Goal: Communication & Community: Answer question/provide support

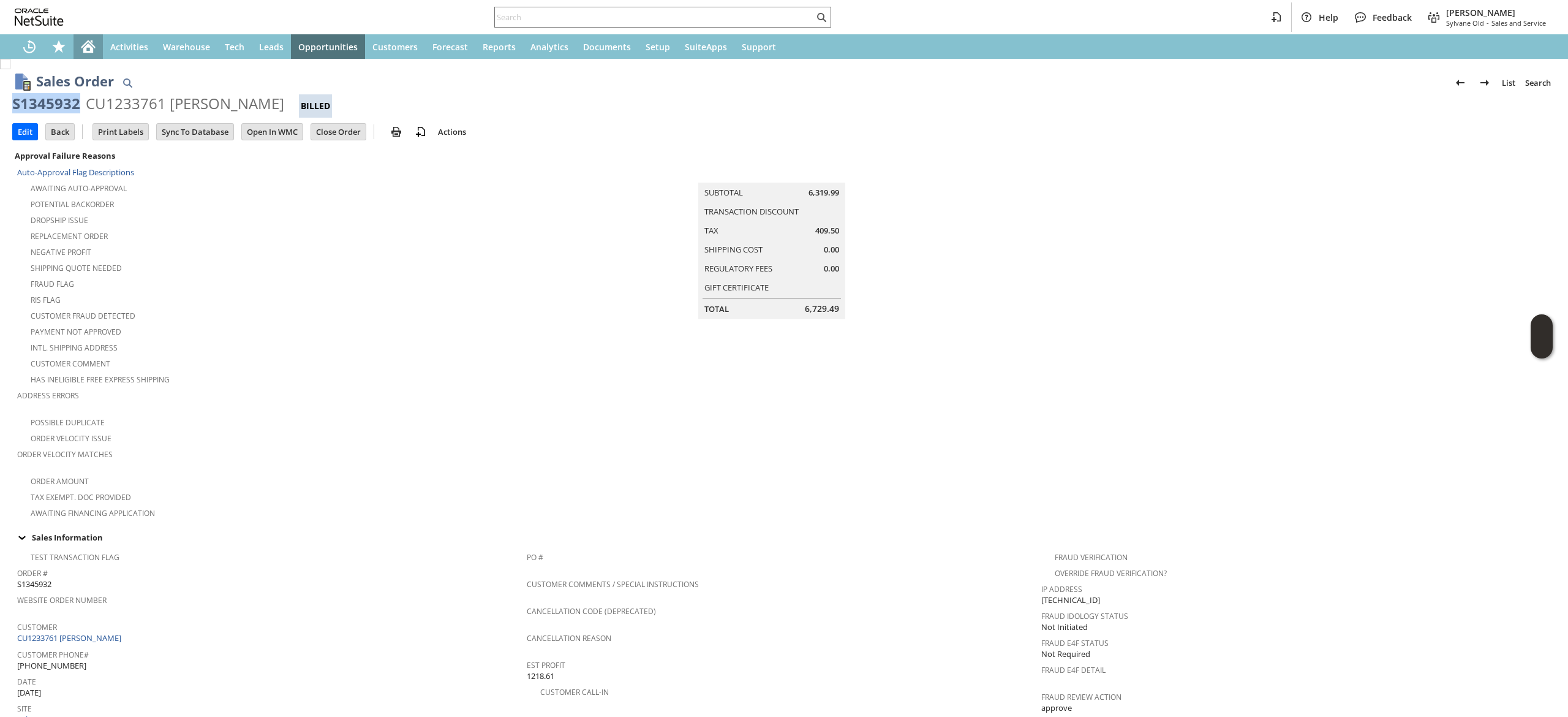
click at [102, 39] on div "Home" at bounding box center [88, 46] width 29 height 24
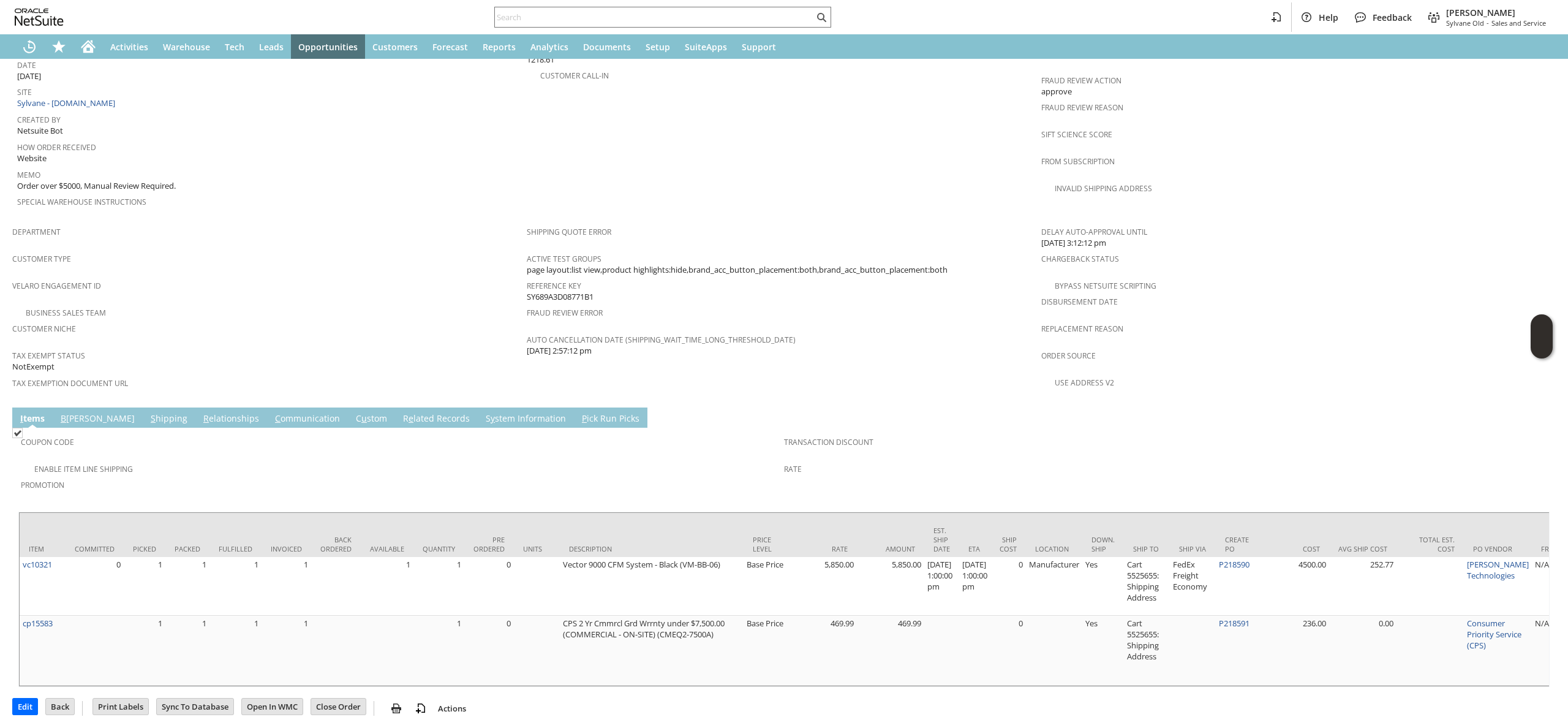
drag, startPoint x: 257, startPoint y: 396, endPoint x: 226, endPoint y: 423, distance: 41.1
click at [272, 413] on link "C ommunication" at bounding box center [308, 419] width 71 height 13
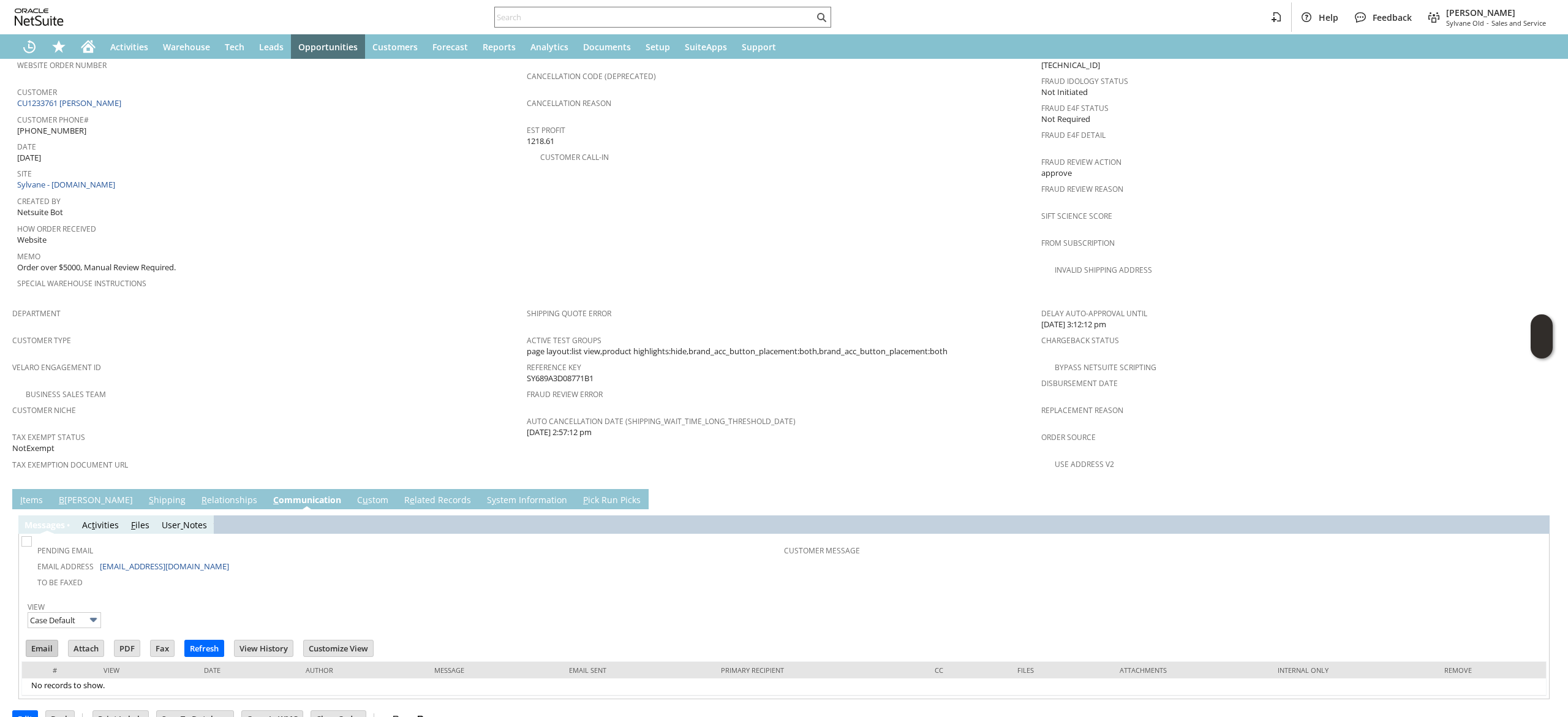
click at [46, 640] on input "Email" at bounding box center [41, 648] width 31 height 16
drag, startPoint x: 949, startPoint y: 257, endPoint x: 937, endPoint y: 375, distance: 118.6
click at [949, 257] on td "PO # Customer Comments / Special Instructions Cancellation Code (deprecated) Ca…" at bounding box center [784, 156] width 514 height 291
click at [543, 26] on div at bounding box center [663, 17] width 337 height 21
paste input "[PERSON_NAME][EMAIL_ADDRESS][PERSON_NAME][DOMAIN_NAME]"
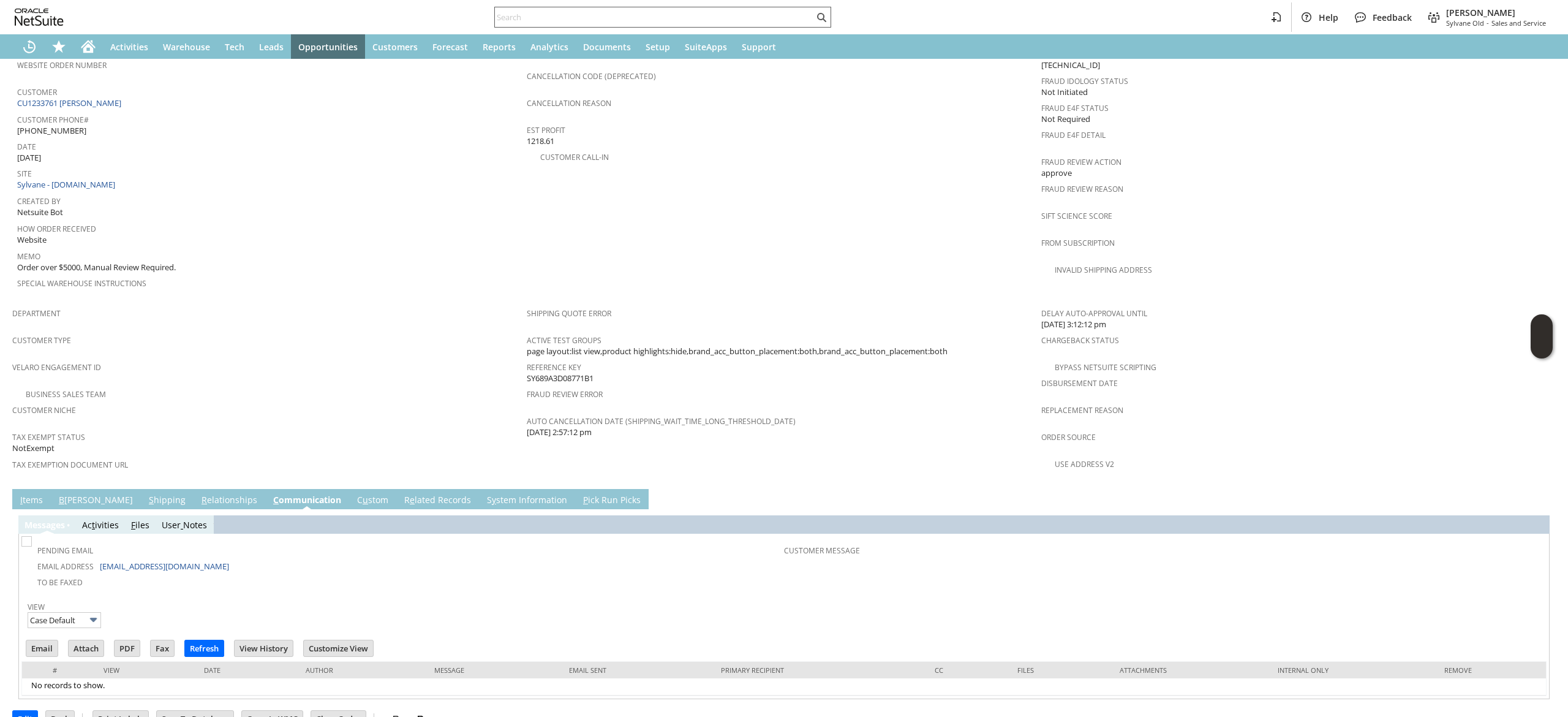
click at [552, 19] on input "text" at bounding box center [654, 17] width 319 height 14
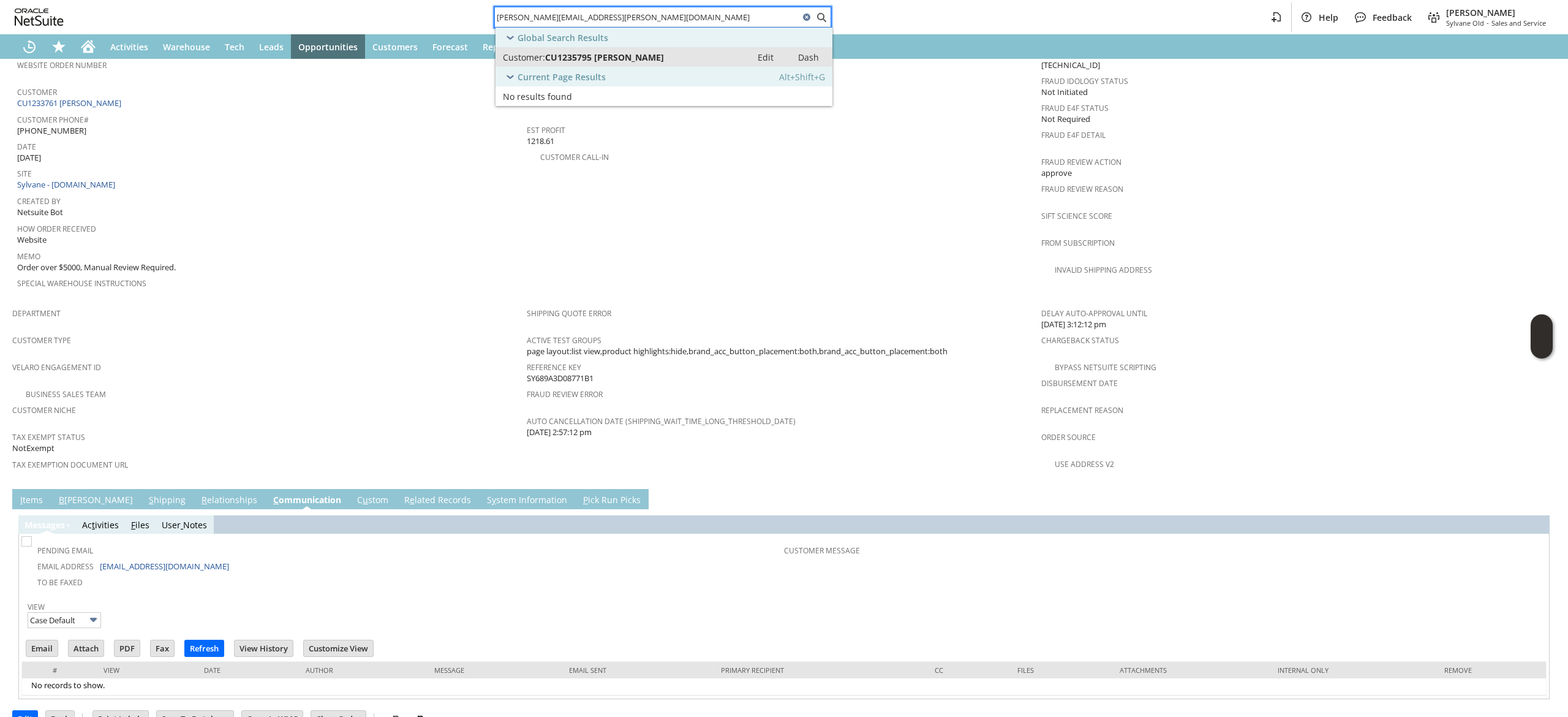
type input "[PERSON_NAME][EMAIL_ADDRESS][PERSON_NAME][DOMAIN_NAME]"
click at [636, 65] on ul "Global Search Results Customer: CU1235795 [PERSON_NAME] Edit Dash Current Page …" at bounding box center [663, 67] width 337 height 79
click at [636, 63] on span "CU1235795 [PERSON_NAME]" at bounding box center [604, 57] width 119 height 12
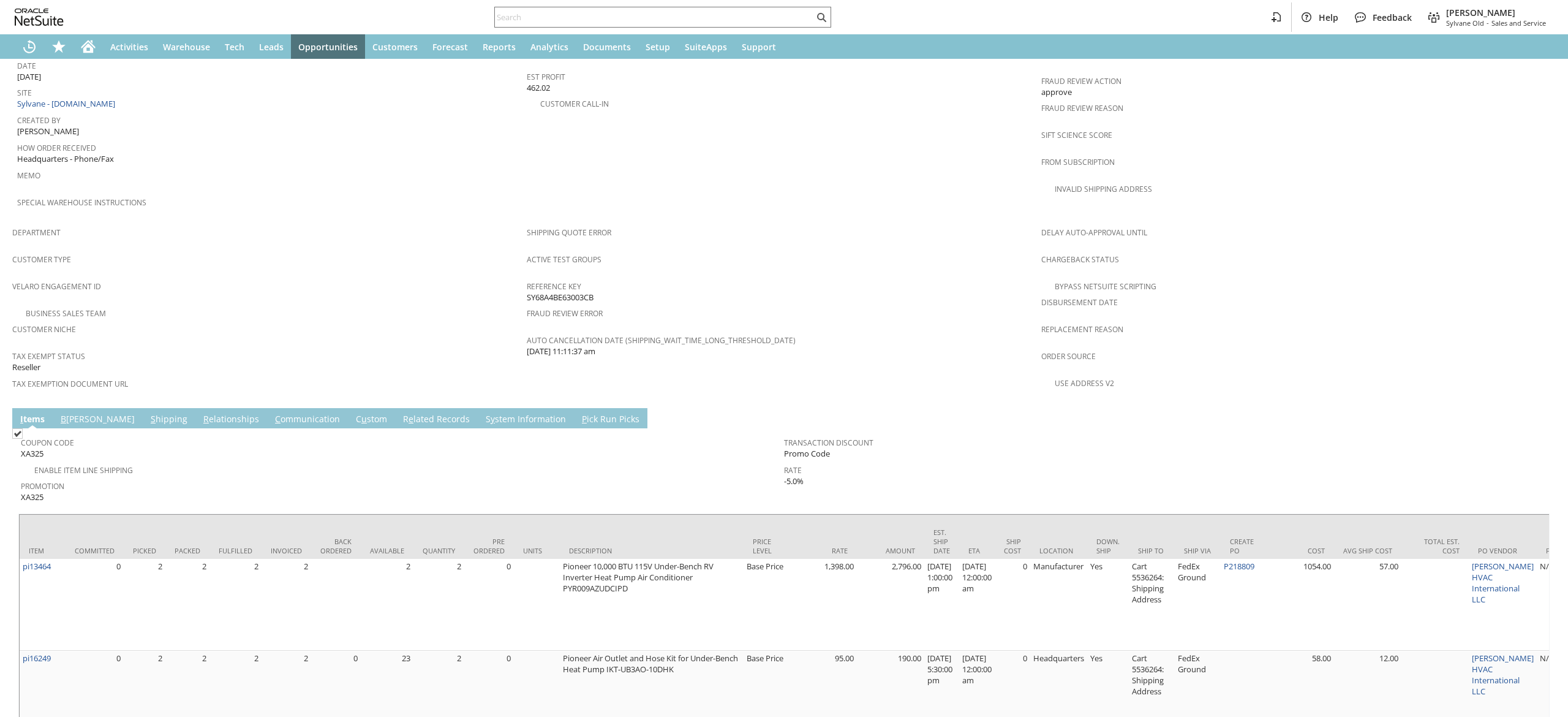
click at [272, 413] on link "C ommunication" at bounding box center [308, 419] width 71 height 13
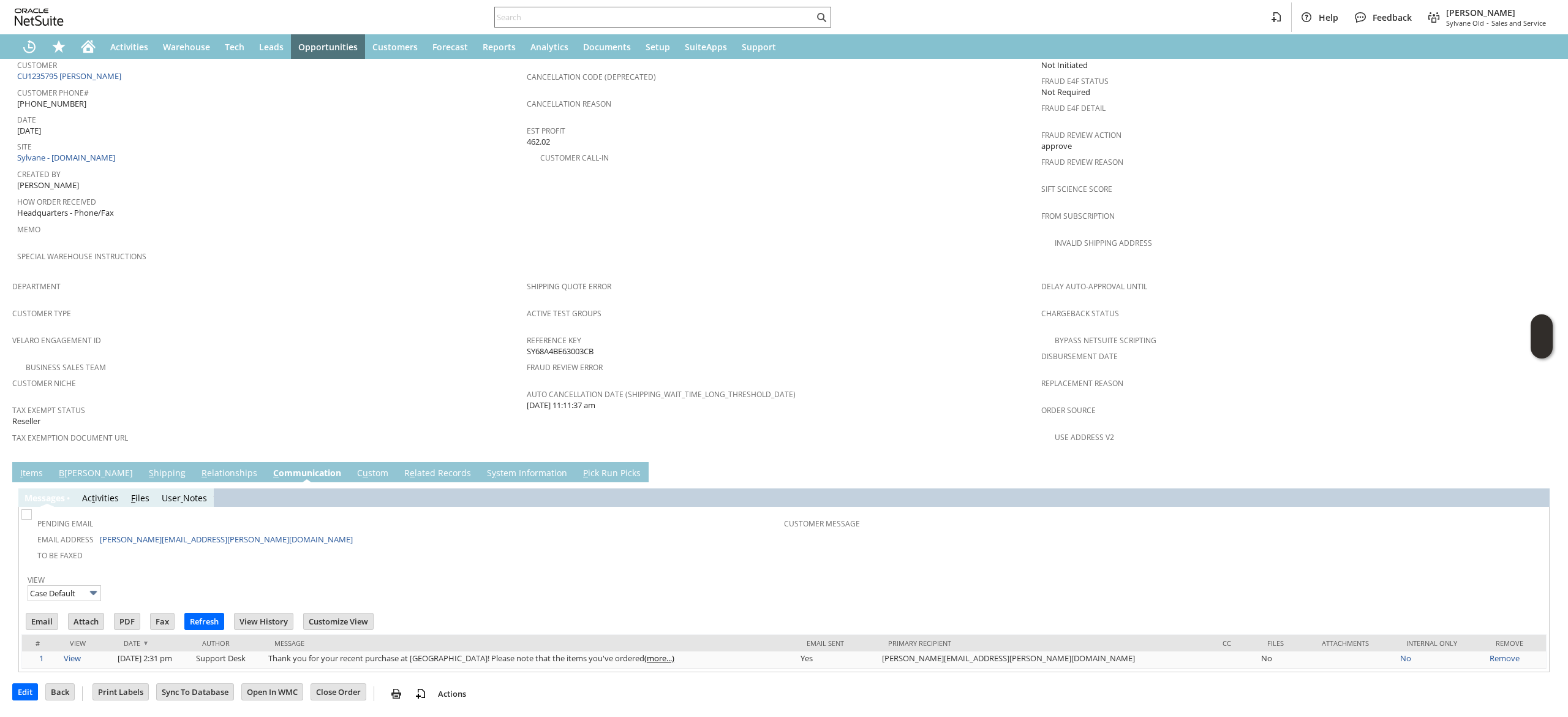
scroll to position [535, 0]
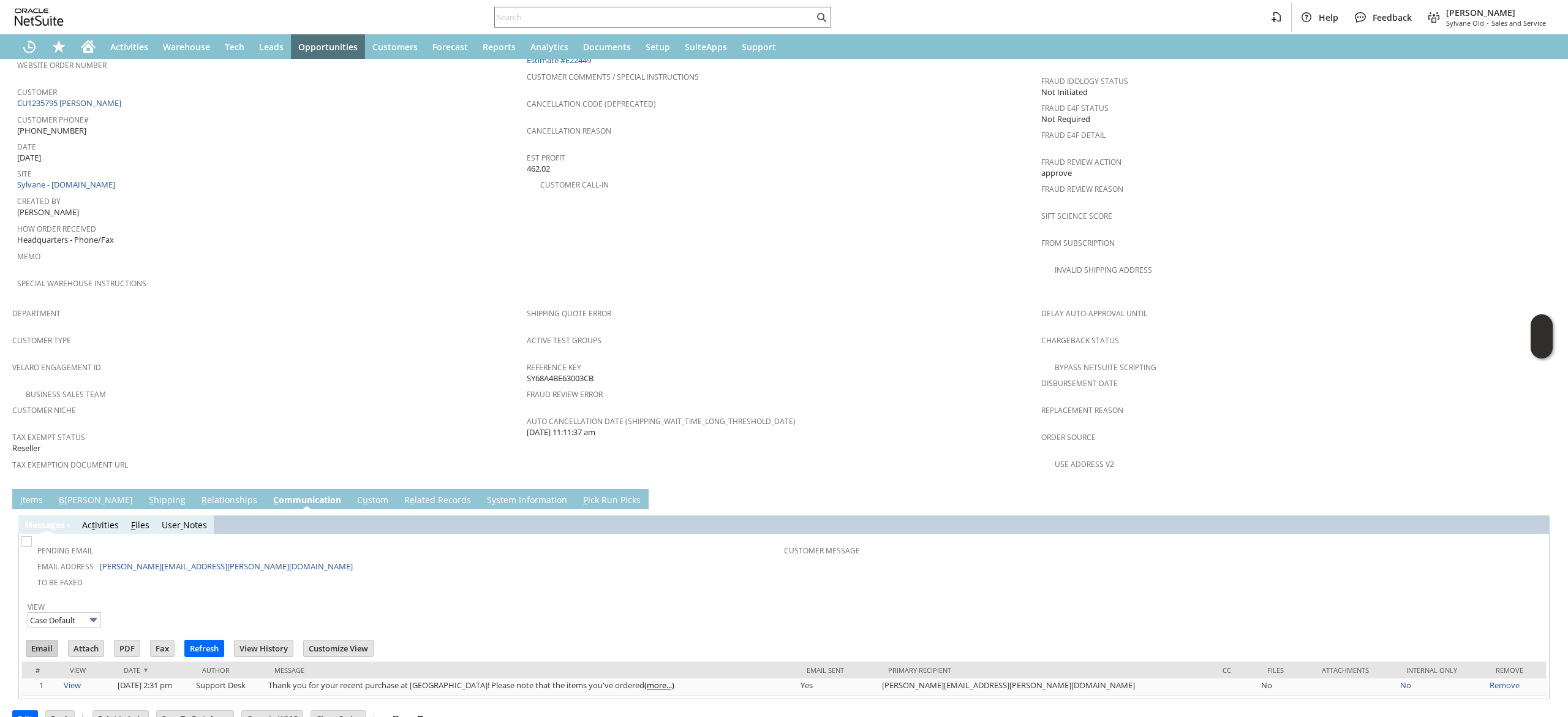
click at [44, 640] on input "Email" at bounding box center [41, 648] width 31 height 16
click at [951, 95] on div "Cancellation Code (deprecated)" at bounding box center [780, 107] width 508 height 26
click at [82, 39] on icon "Home" at bounding box center [88, 46] width 14 height 14
